Goal: Information Seeking & Learning: Learn about a topic

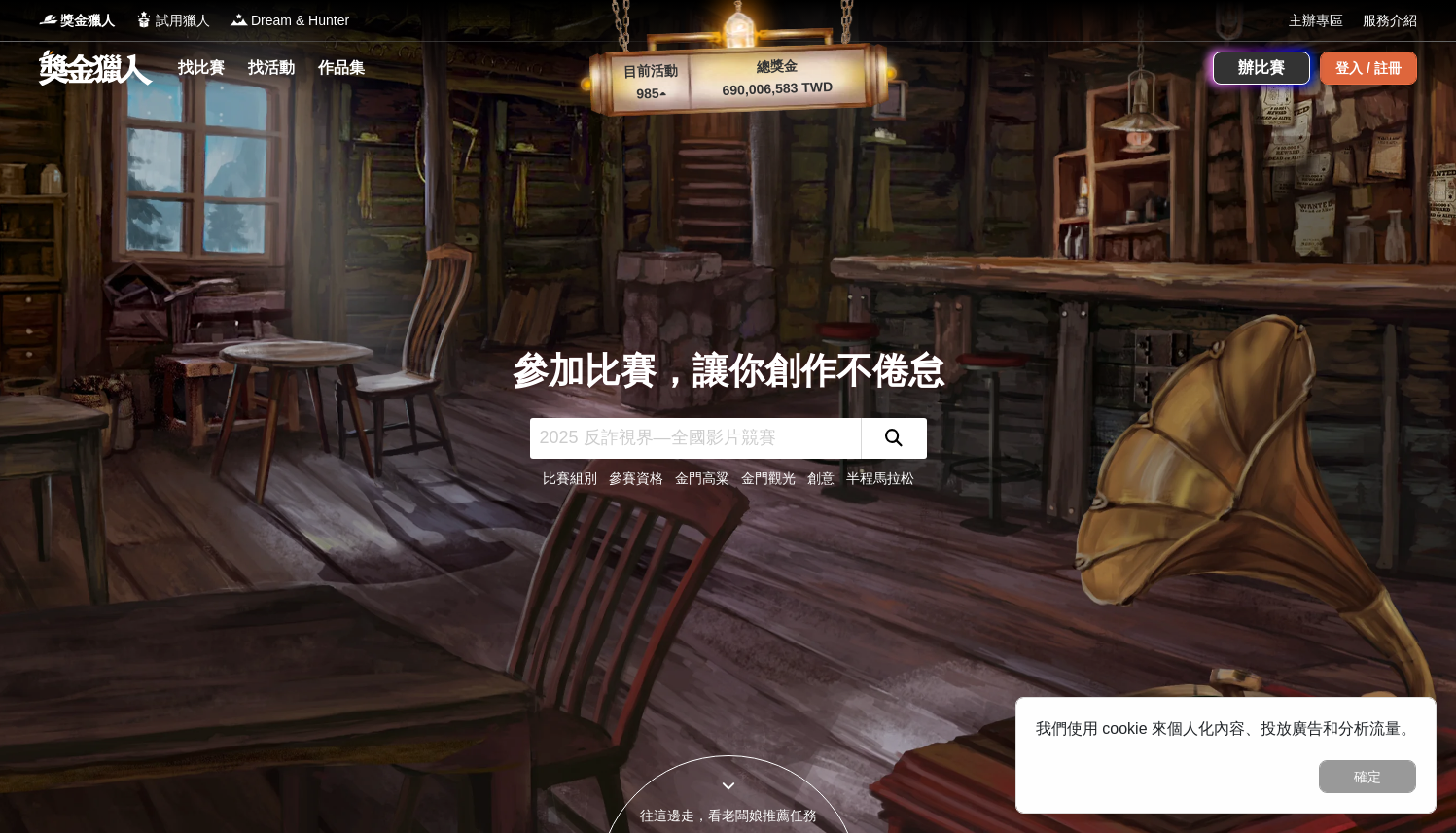
click at [1353, 66] on div "登入 / 註冊" at bounding box center [1368, 68] width 97 height 33
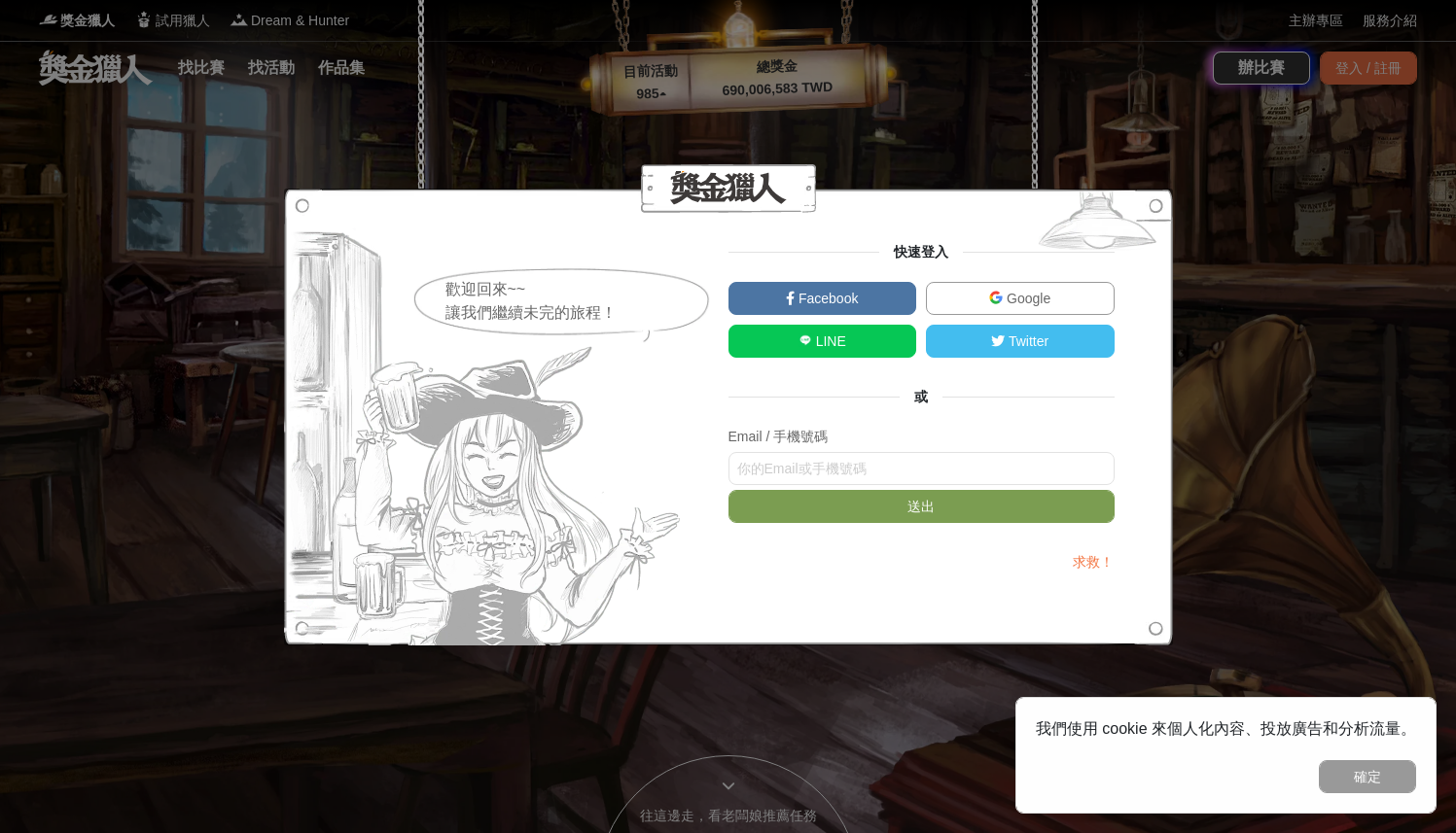
click at [1017, 296] on span "Google" at bounding box center [1027, 298] width 48 height 16
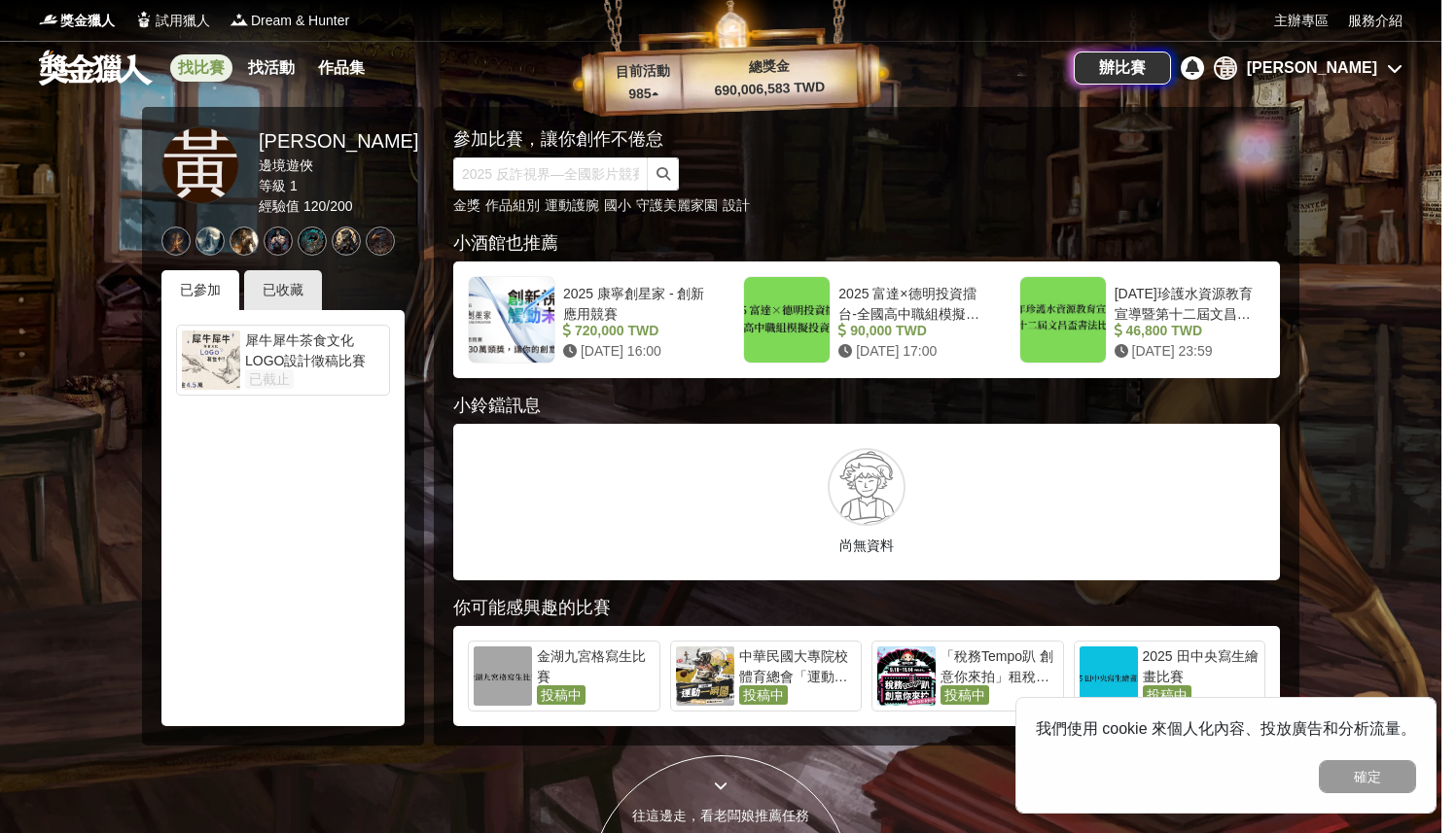
click at [221, 78] on link "找比賽" at bounding box center [202, 68] width 62 height 27
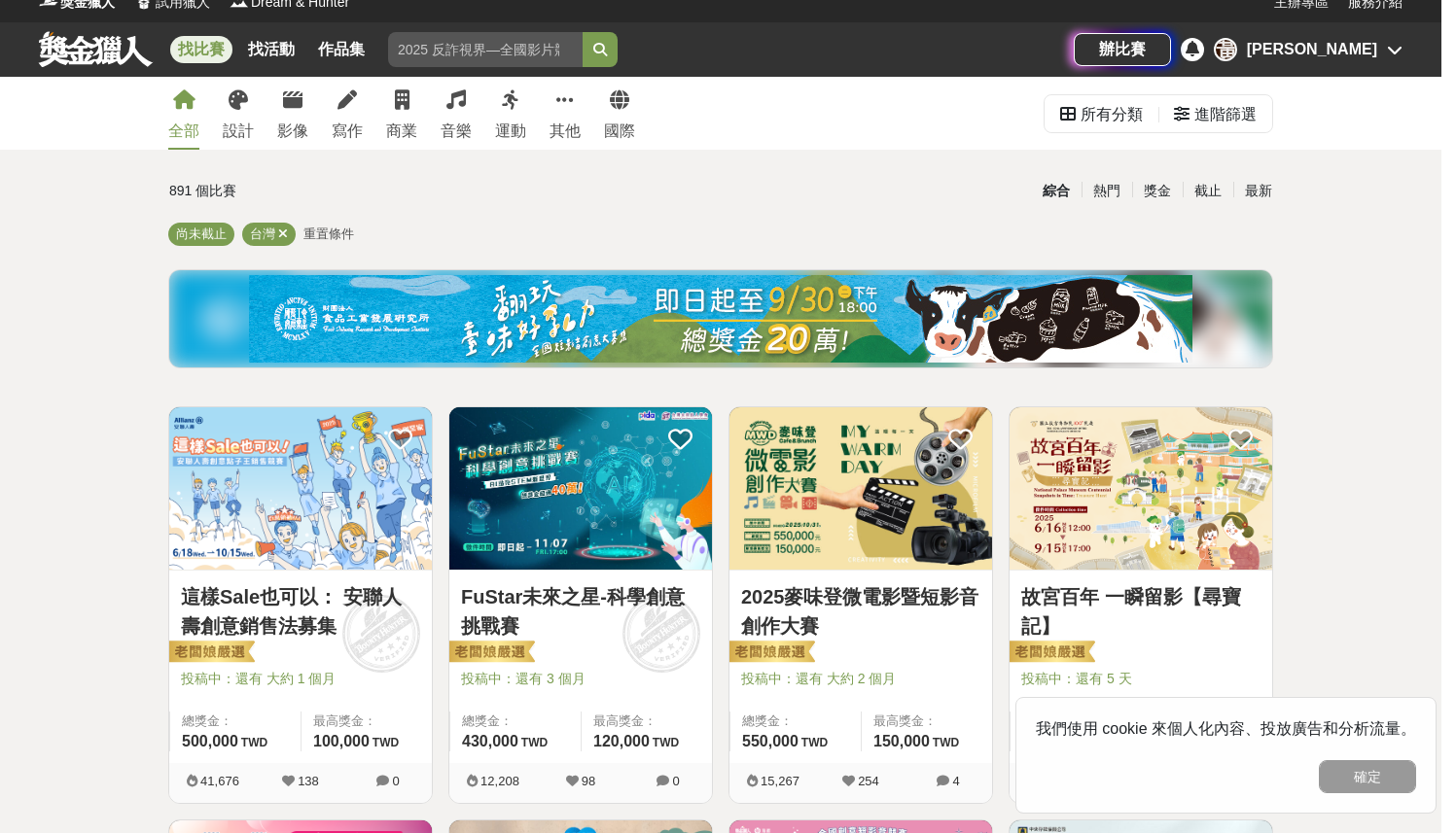
scroll to position [22, 0]
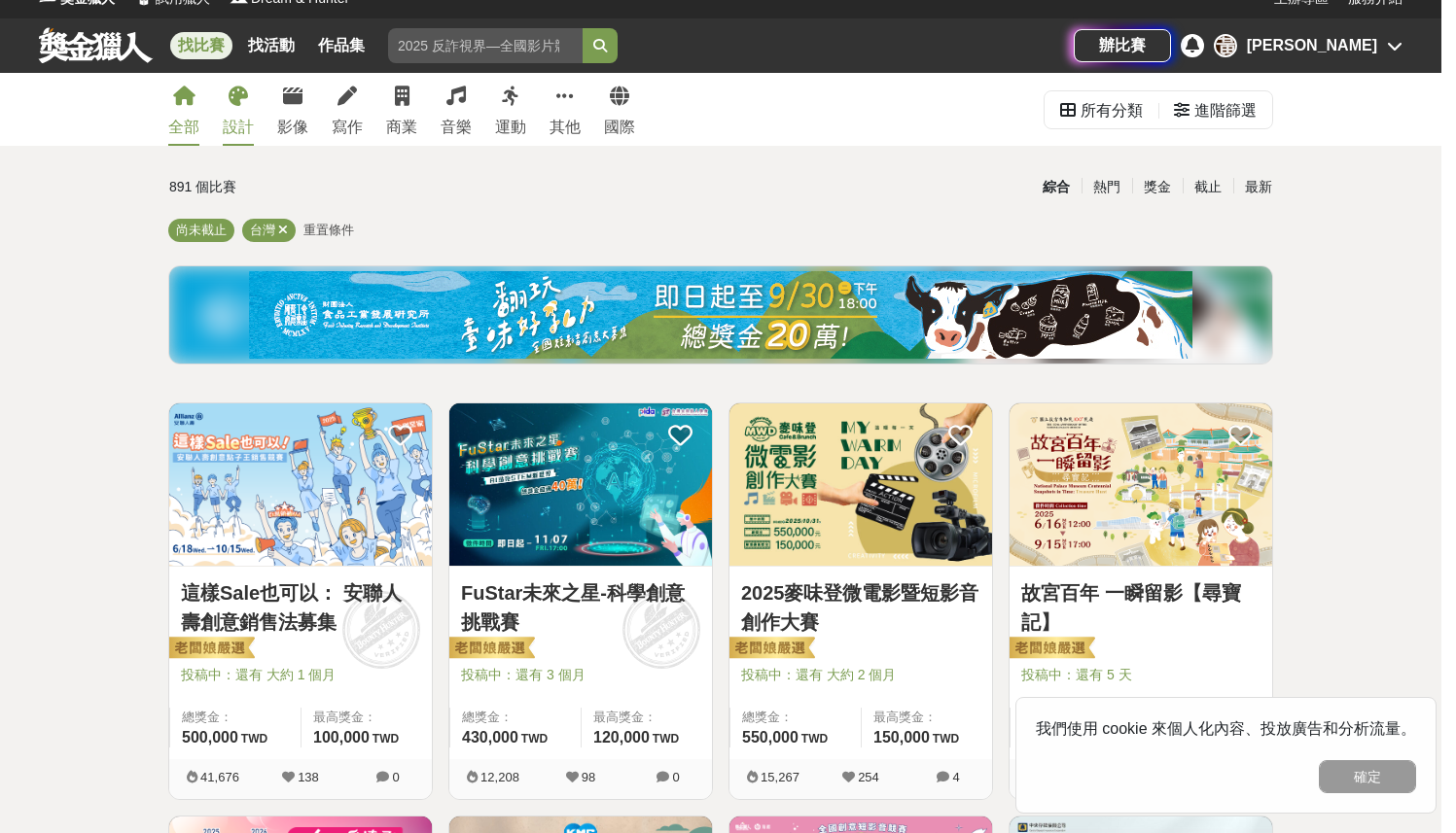
click at [245, 107] on link "設計" at bounding box center [238, 109] width 31 height 73
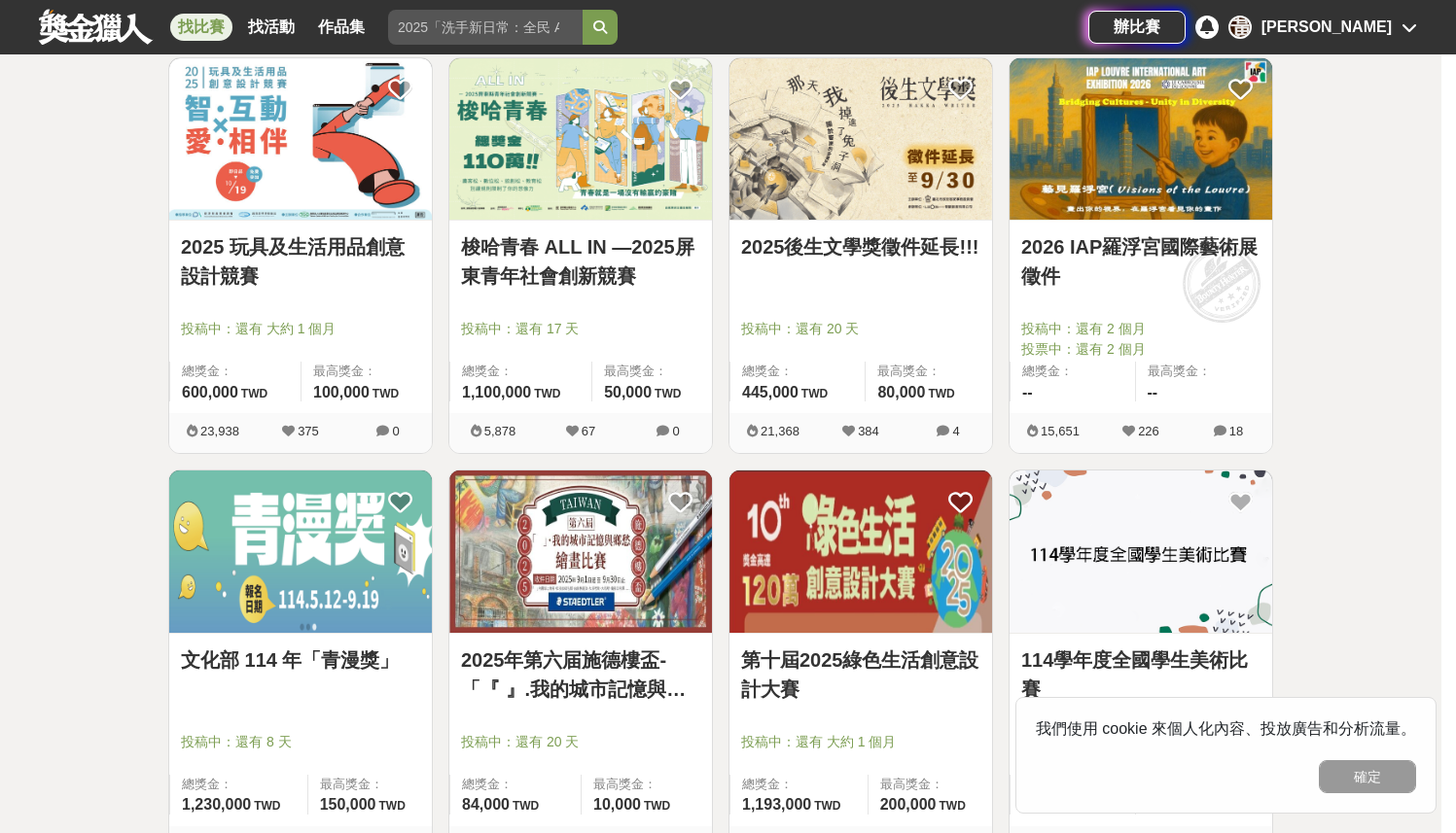
scroll to position [789, 0]
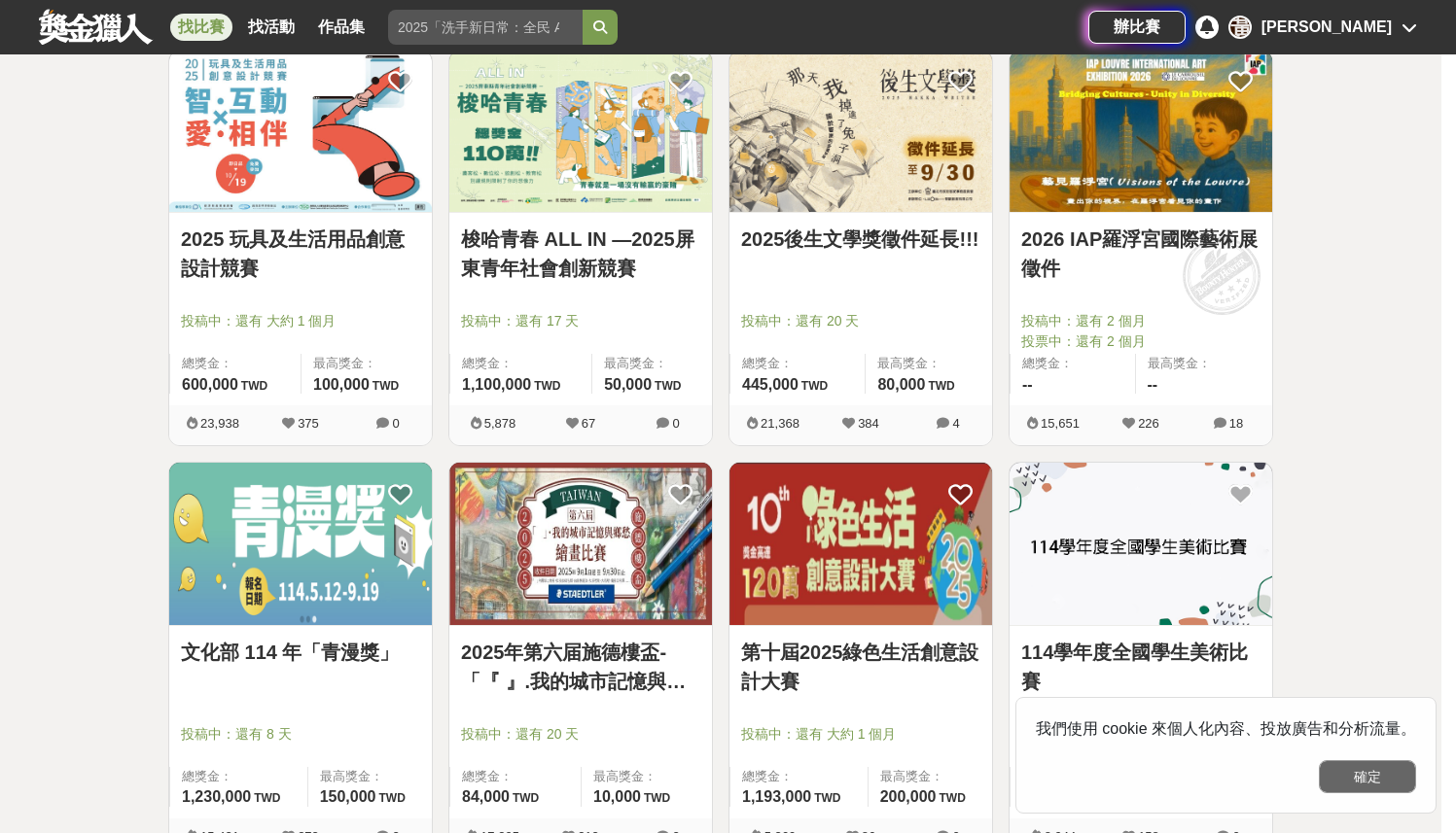
click at [1380, 775] on button "確定" at bounding box center [1367, 776] width 97 height 33
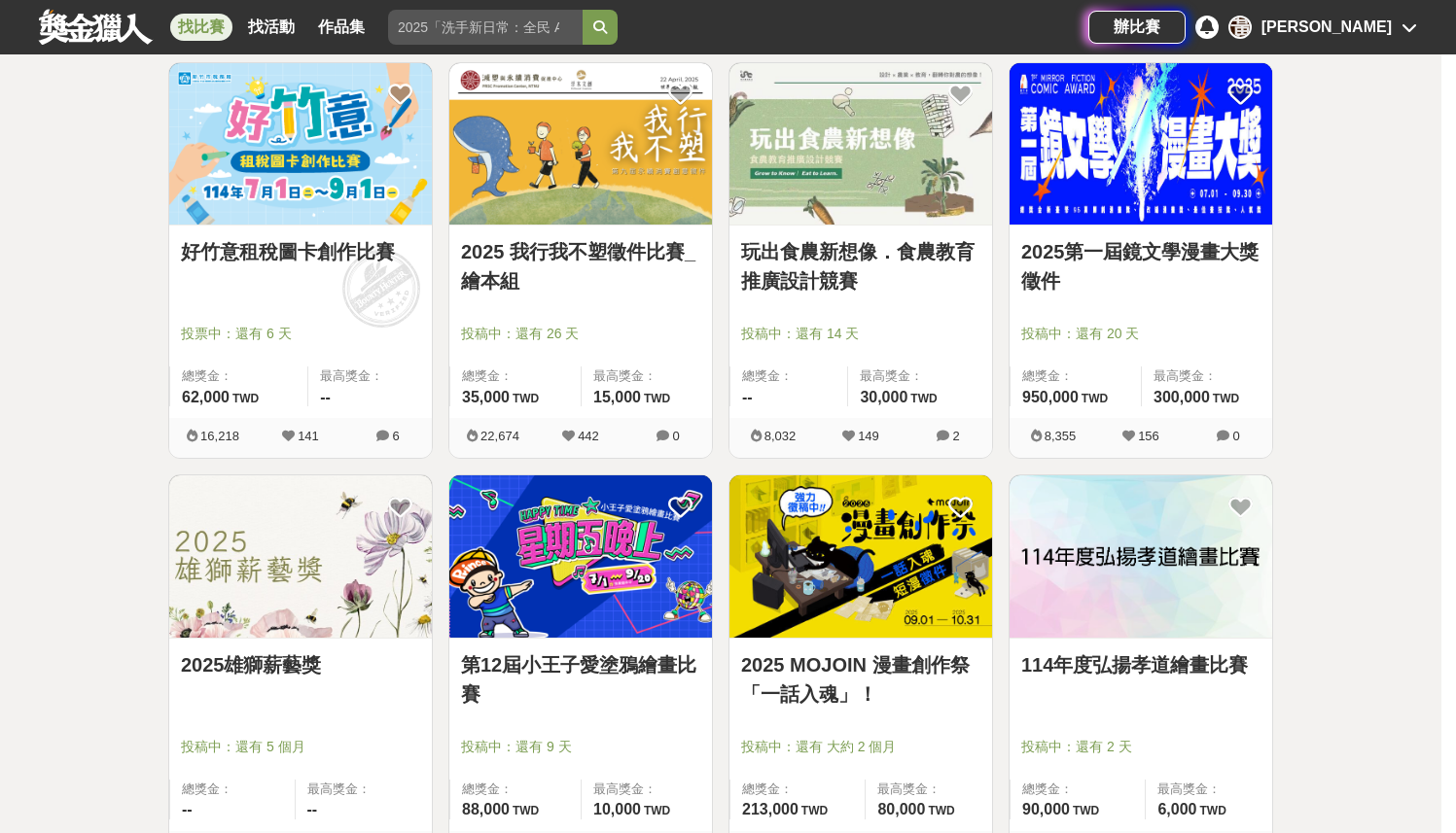
scroll to position [2022, 0]
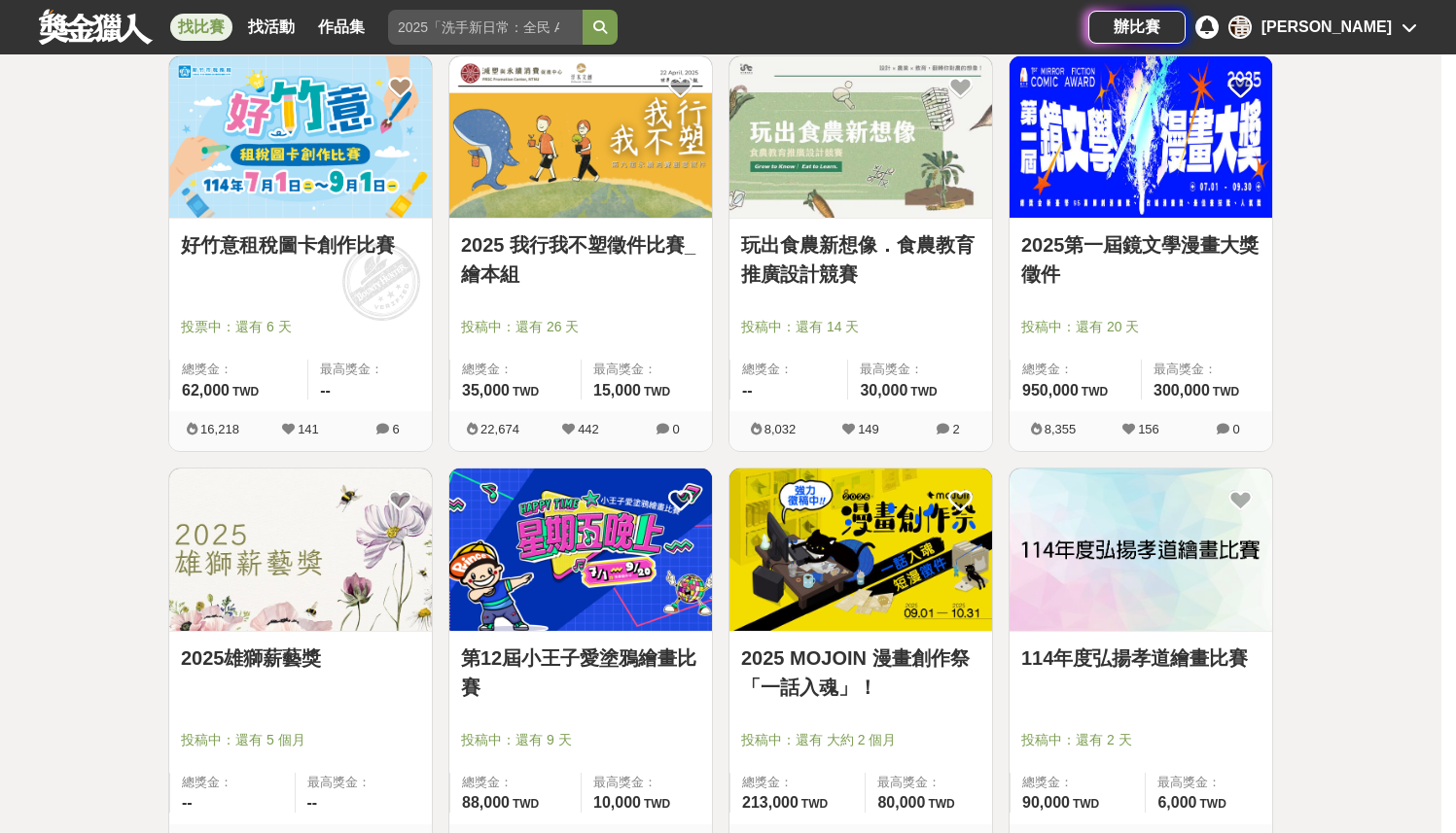
click at [640, 242] on link "2025 我行我不塑徵件比賽_繪本組" at bounding box center [581, 259] width 240 height 58
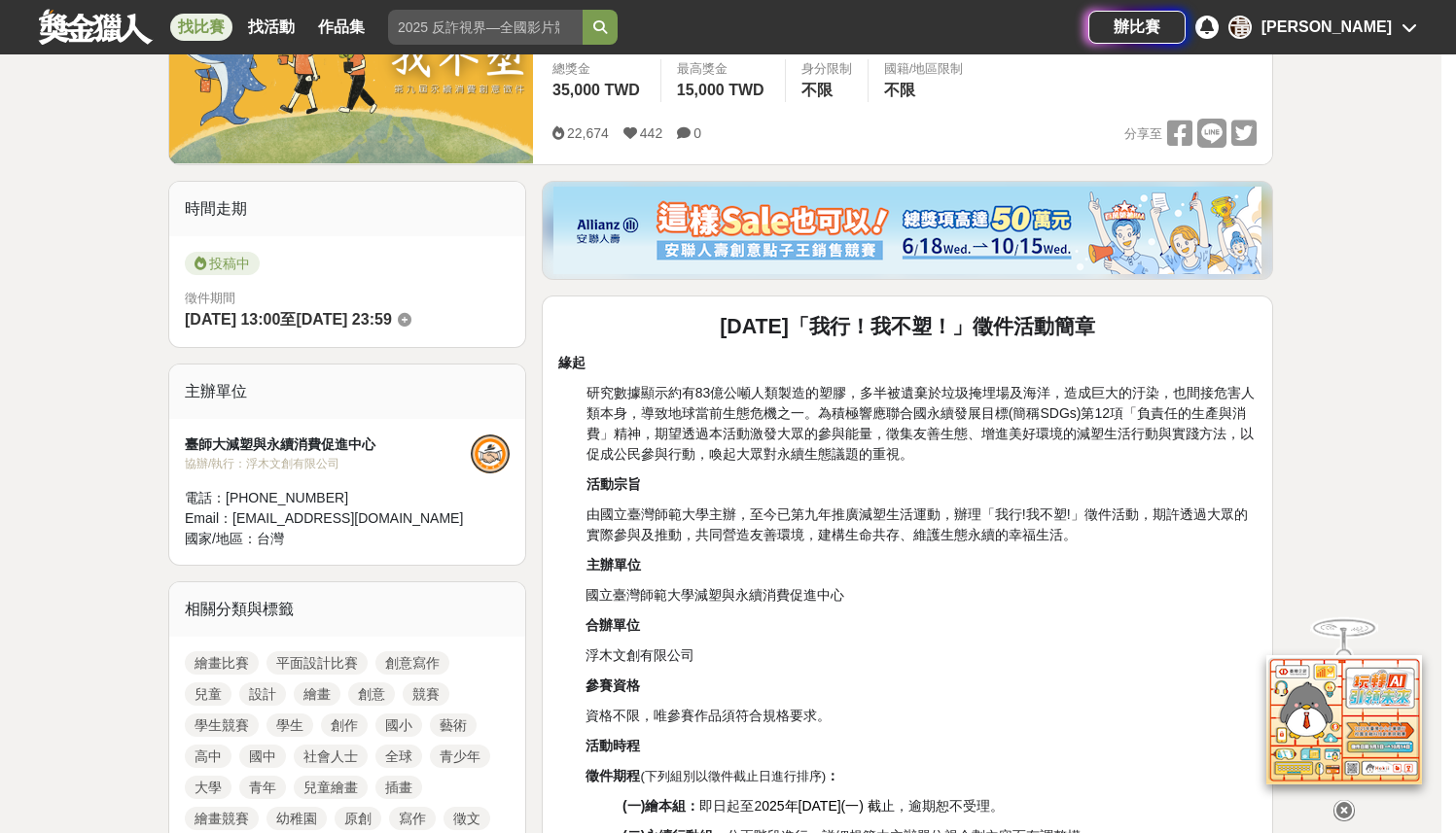
scroll to position [390, 0]
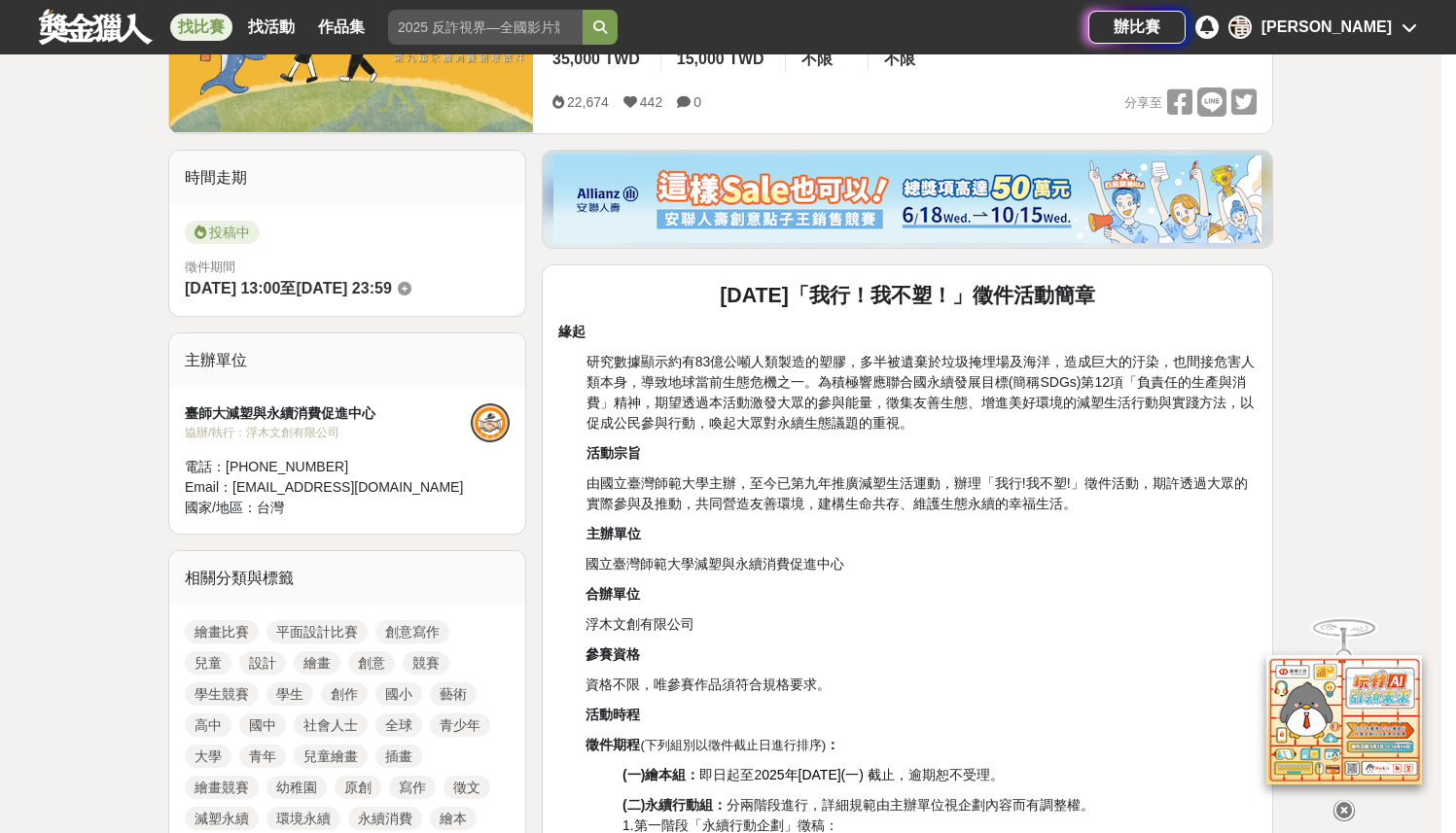
click at [1346, 806] on icon at bounding box center [1344, 810] width 21 height 21
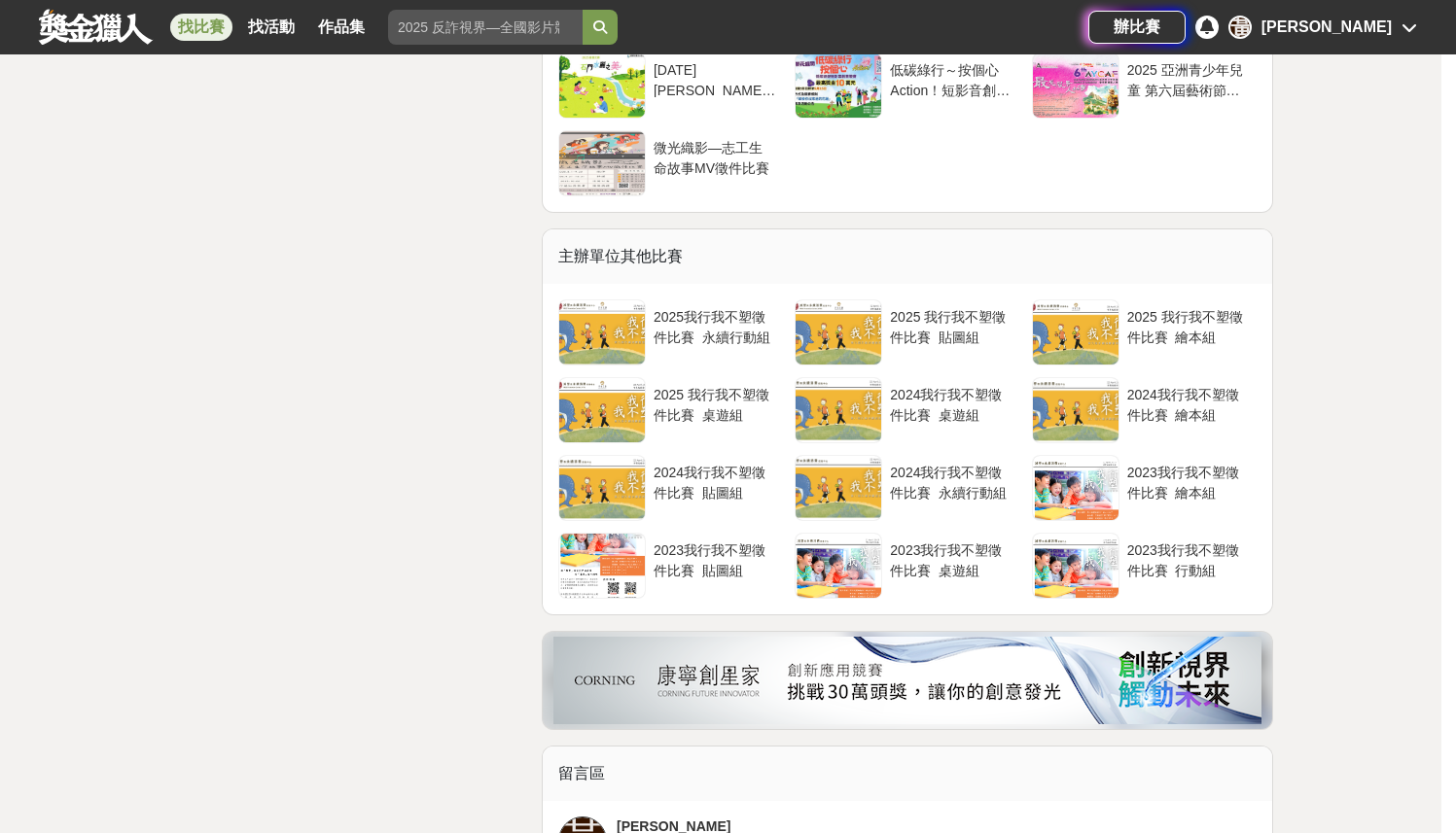
scroll to position [3619, 0]
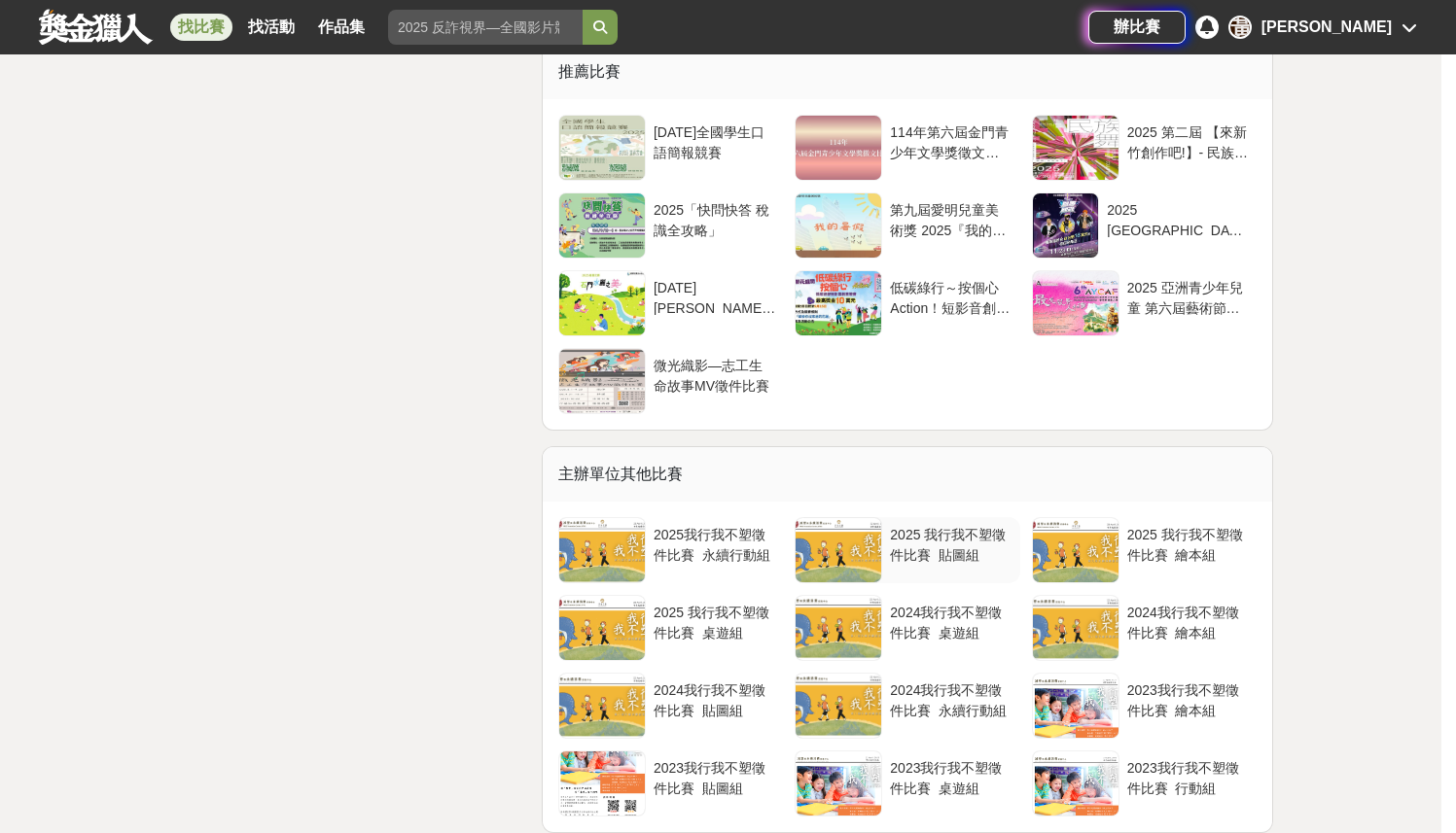
click at [953, 562] on div "2025 我行我不塑徵件比賽_貼圖組" at bounding box center [951, 543] width 122 height 37
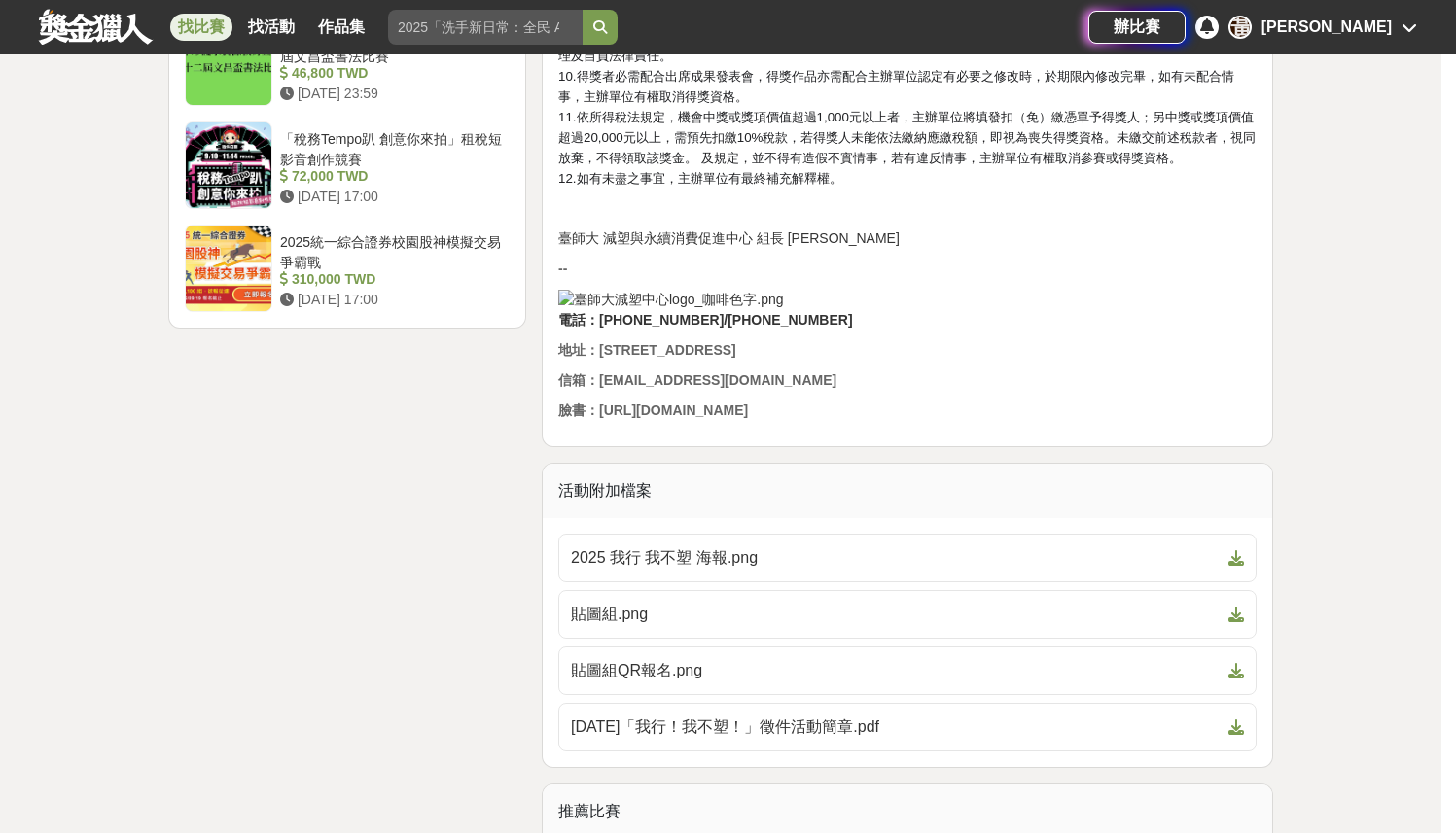
scroll to position [3120, 0]
